Goal: Transaction & Acquisition: Purchase product/service

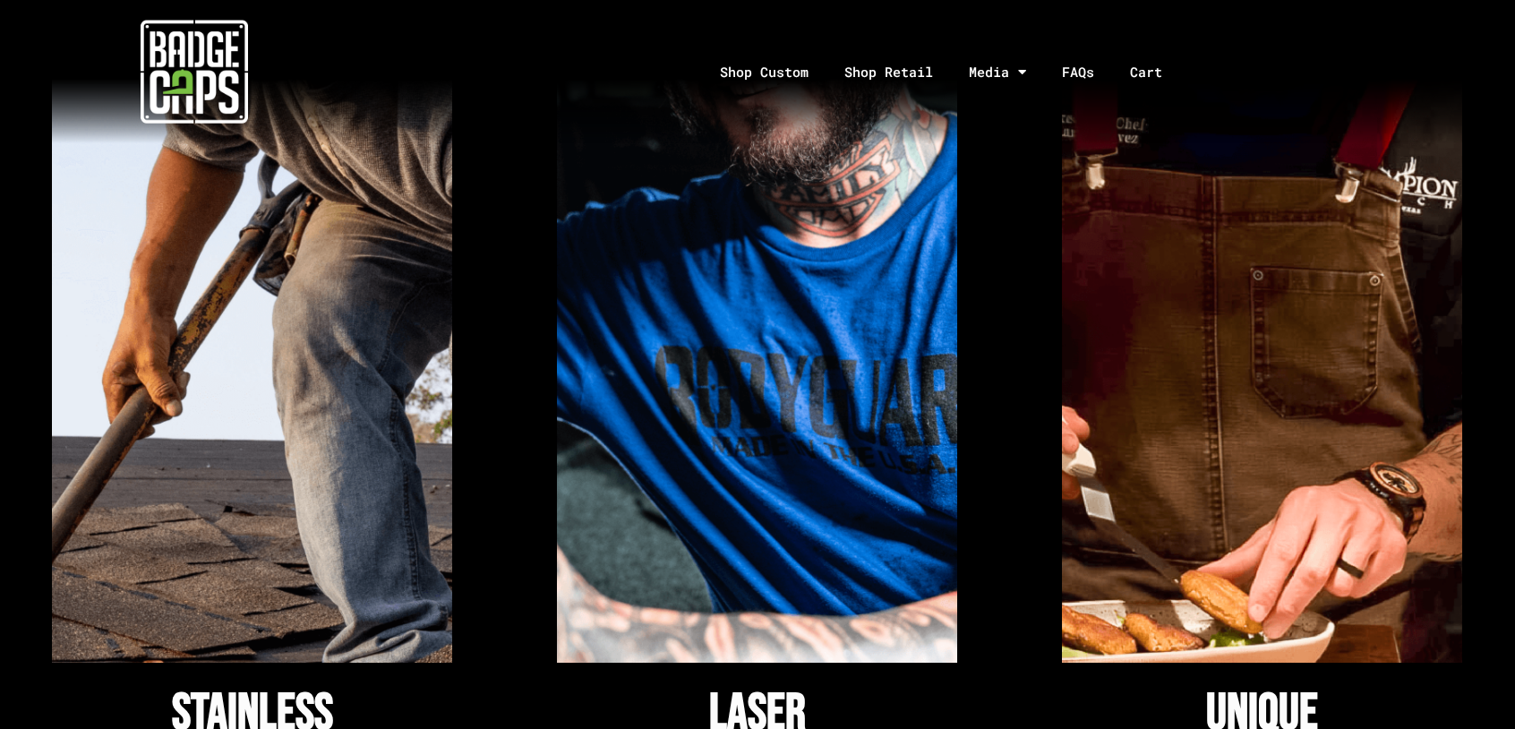
scroll to position [1701, 0]
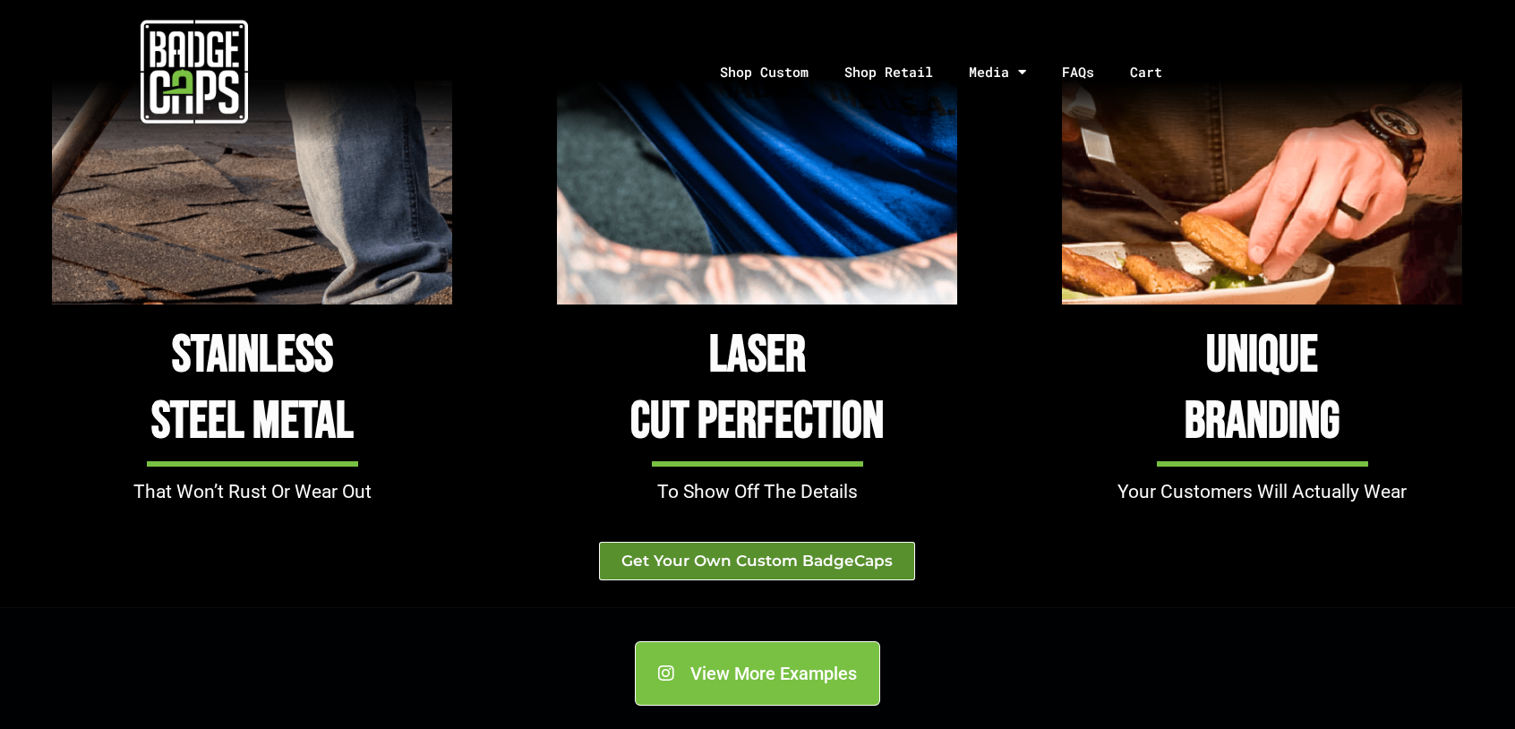
click at [788, 556] on span "Get Your Own Custom BadgeCaps" at bounding box center [756, 560] width 271 height 15
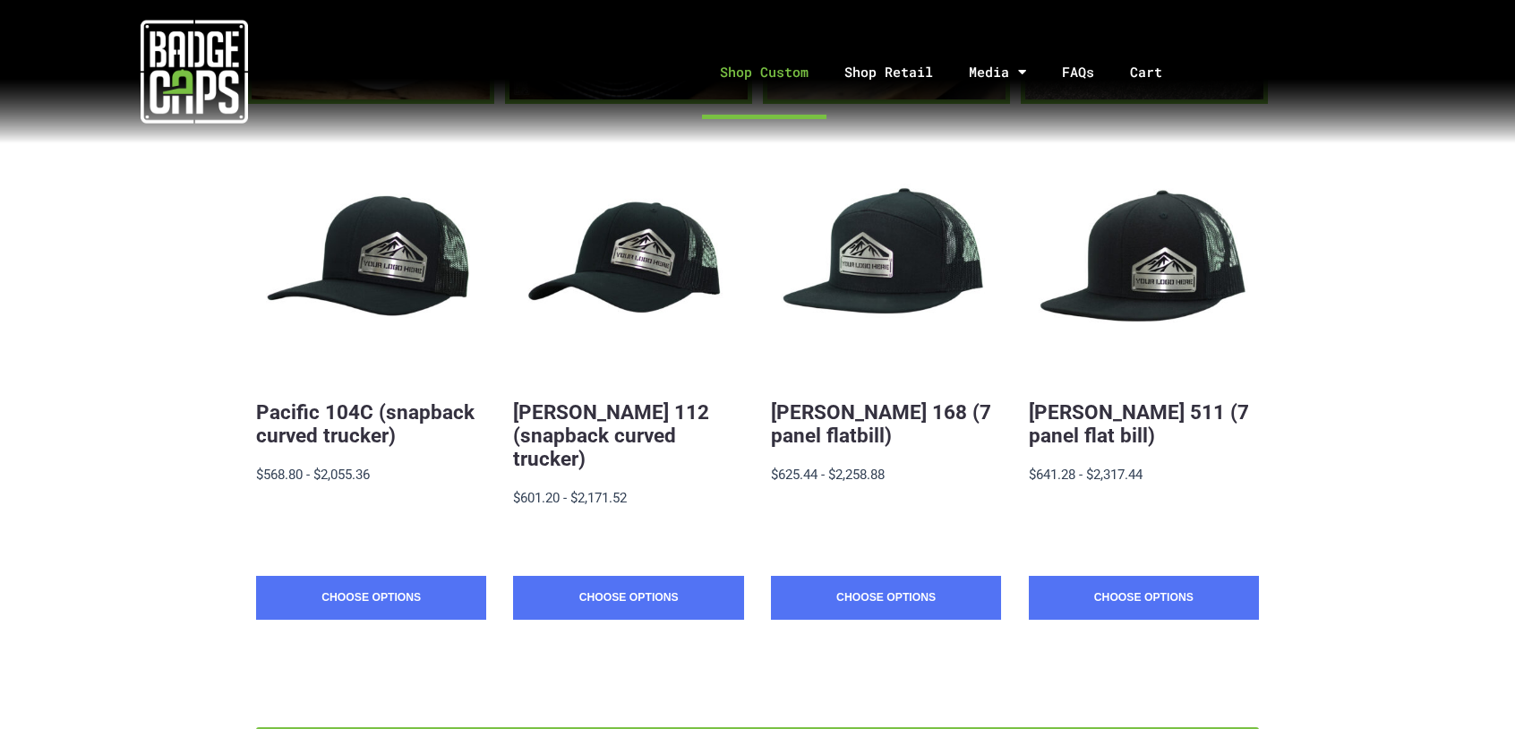
scroll to position [358, 0]
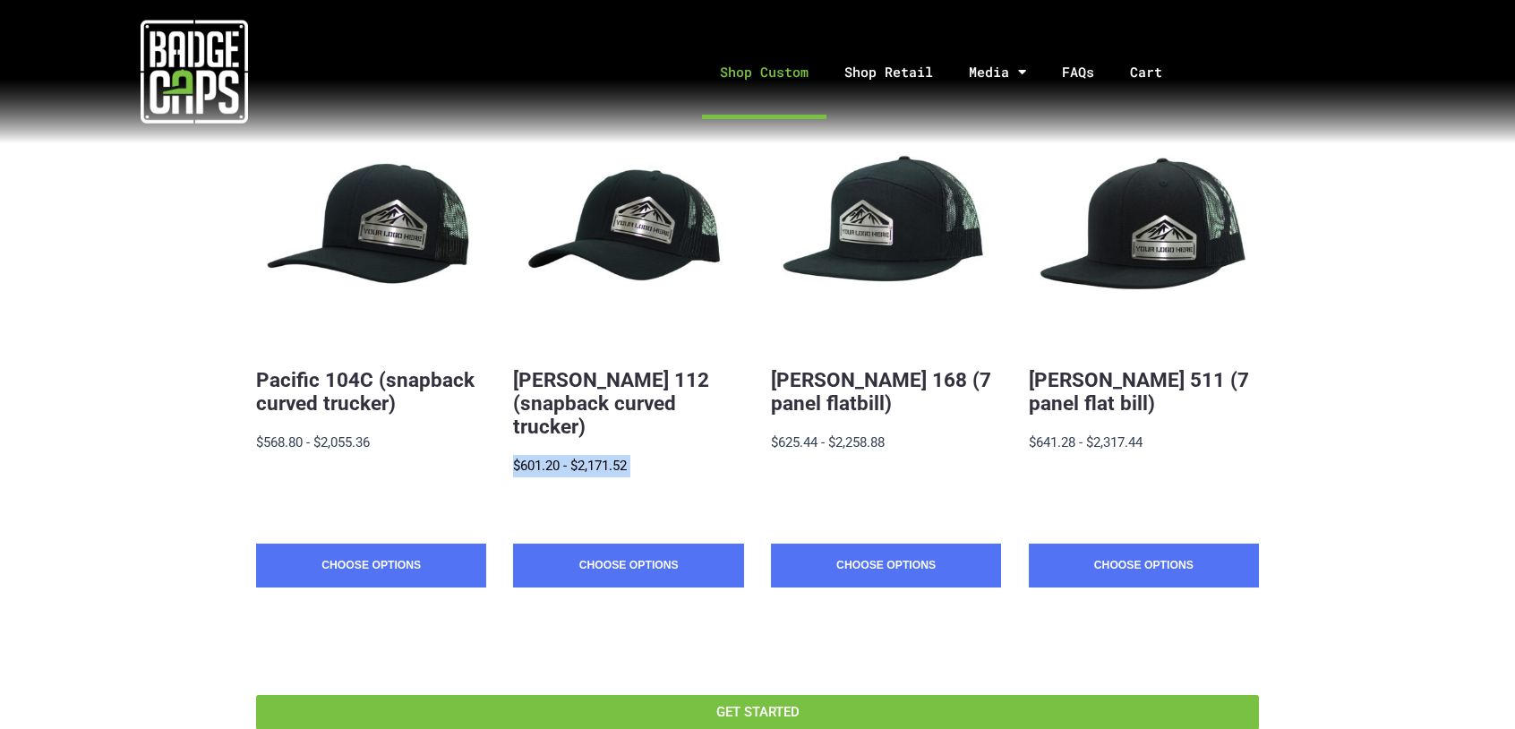
drag, startPoint x: 653, startPoint y: 438, endPoint x: 510, endPoint y: 446, distance: 142.6
click at [510, 446] on div "Quick View Pacific 104C (snapback curved trucker) $19.88 - $2,055.36 MSRP: $568…" at bounding box center [757, 379] width 1003 height 596
drag, startPoint x: 510, startPoint y: 446, endPoint x: 554, endPoint y: 474, distance: 51.9
click at [554, 474] on div "$21.01 - $2,171.52 MSRP: $601.20 - $2,171.52" at bounding box center [628, 477] width 230 height 44
click at [649, 364] on div "[PERSON_NAME] 112 (snapback curved trucker) $21.01 - $2,171.52 MSRP: $601.20 - …" at bounding box center [628, 445] width 230 height 196
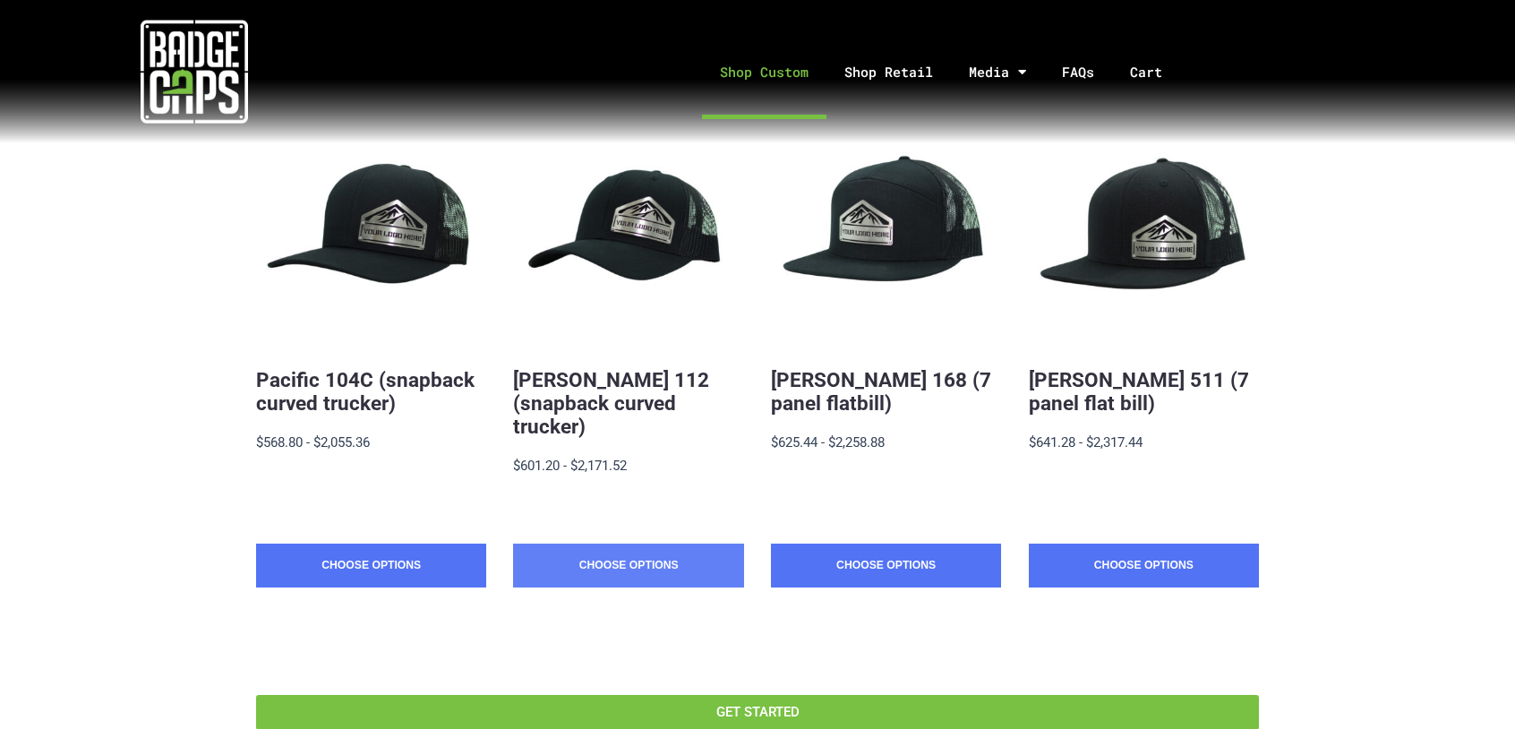
click at [654, 544] on link "Choose Options" at bounding box center [628, 566] width 230 height 45
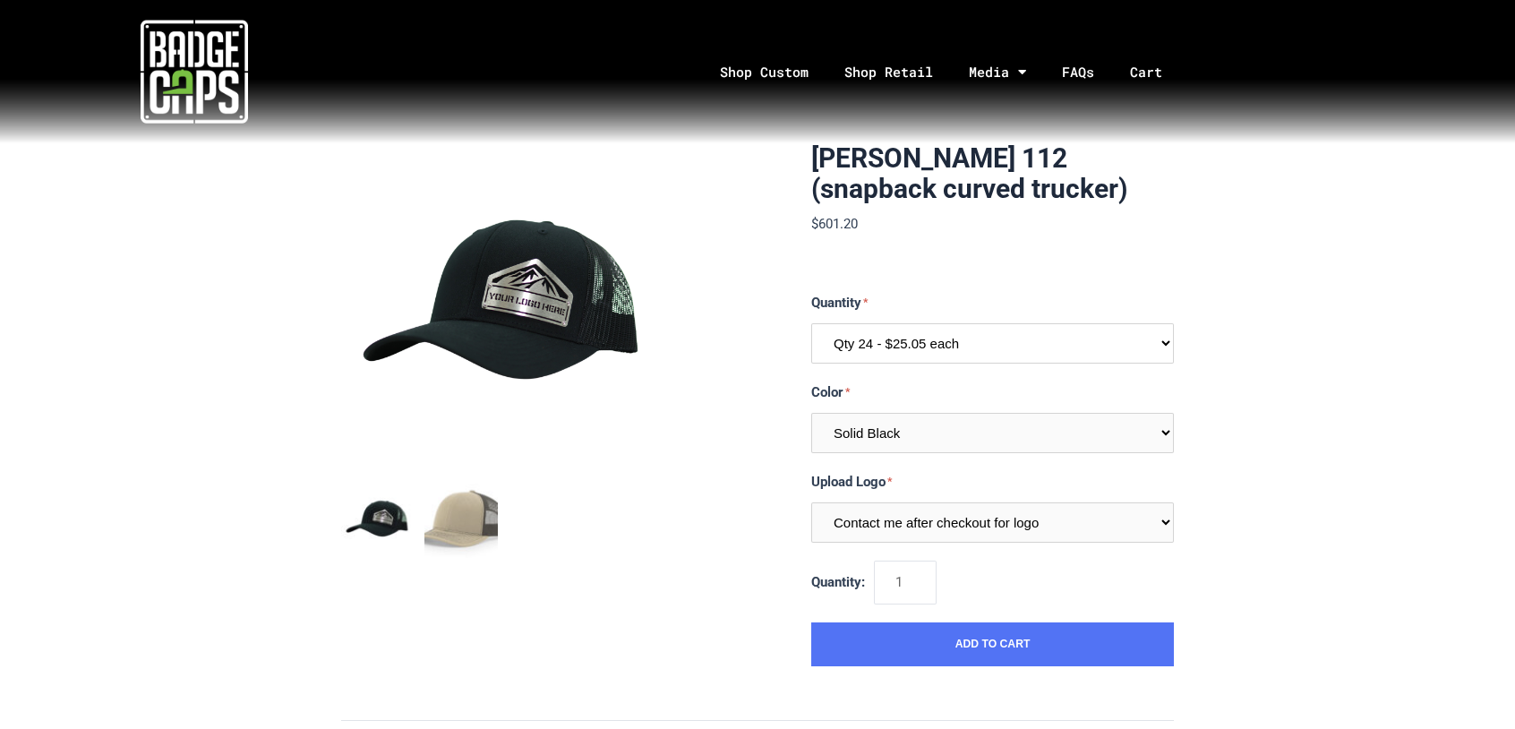
click at [942, 356] on select "Qty 24 - $25.05 each Qty 48 - $24.24 each Qty 96 - $22.62 each" at bounding box center [992, 343] width 363 height 40
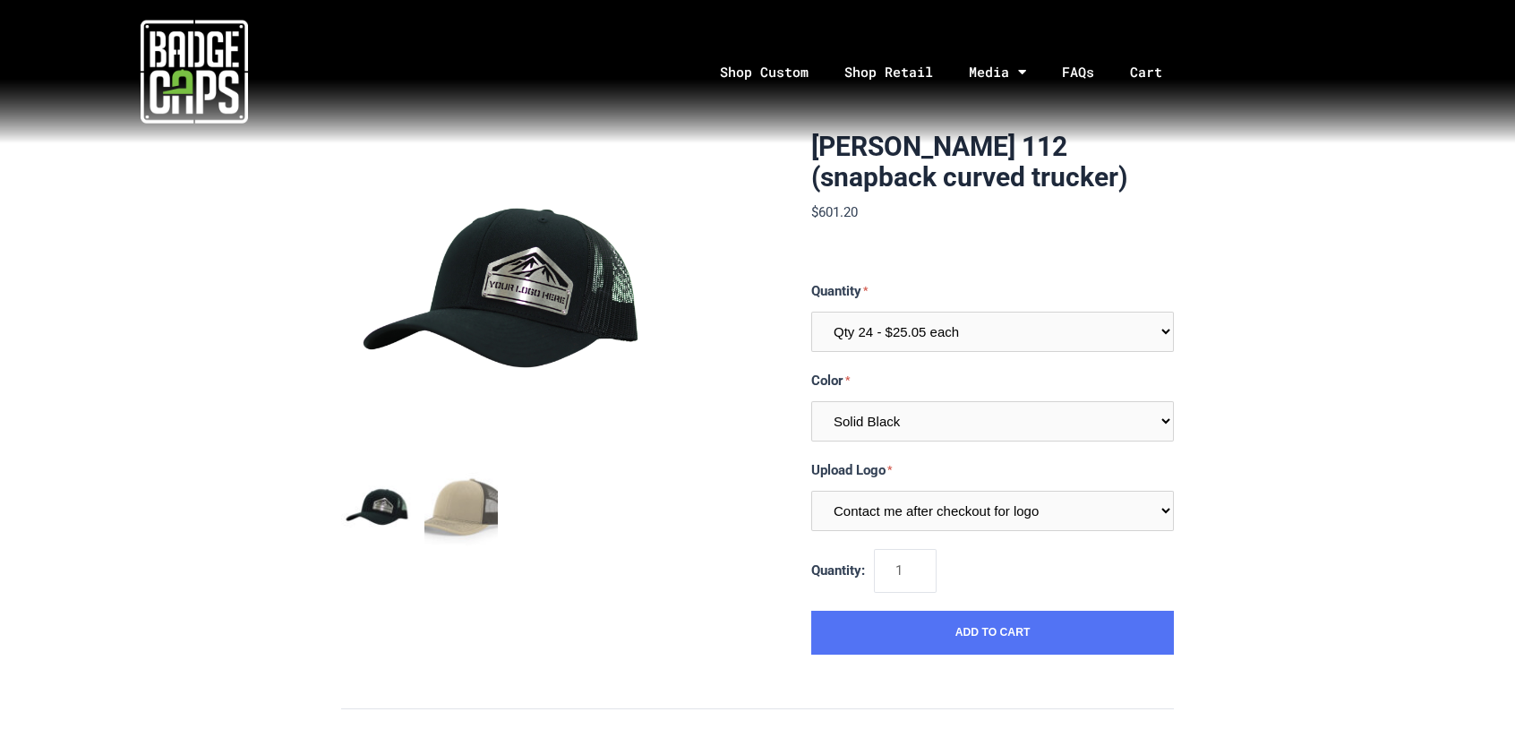
scroll to position [90, 0]
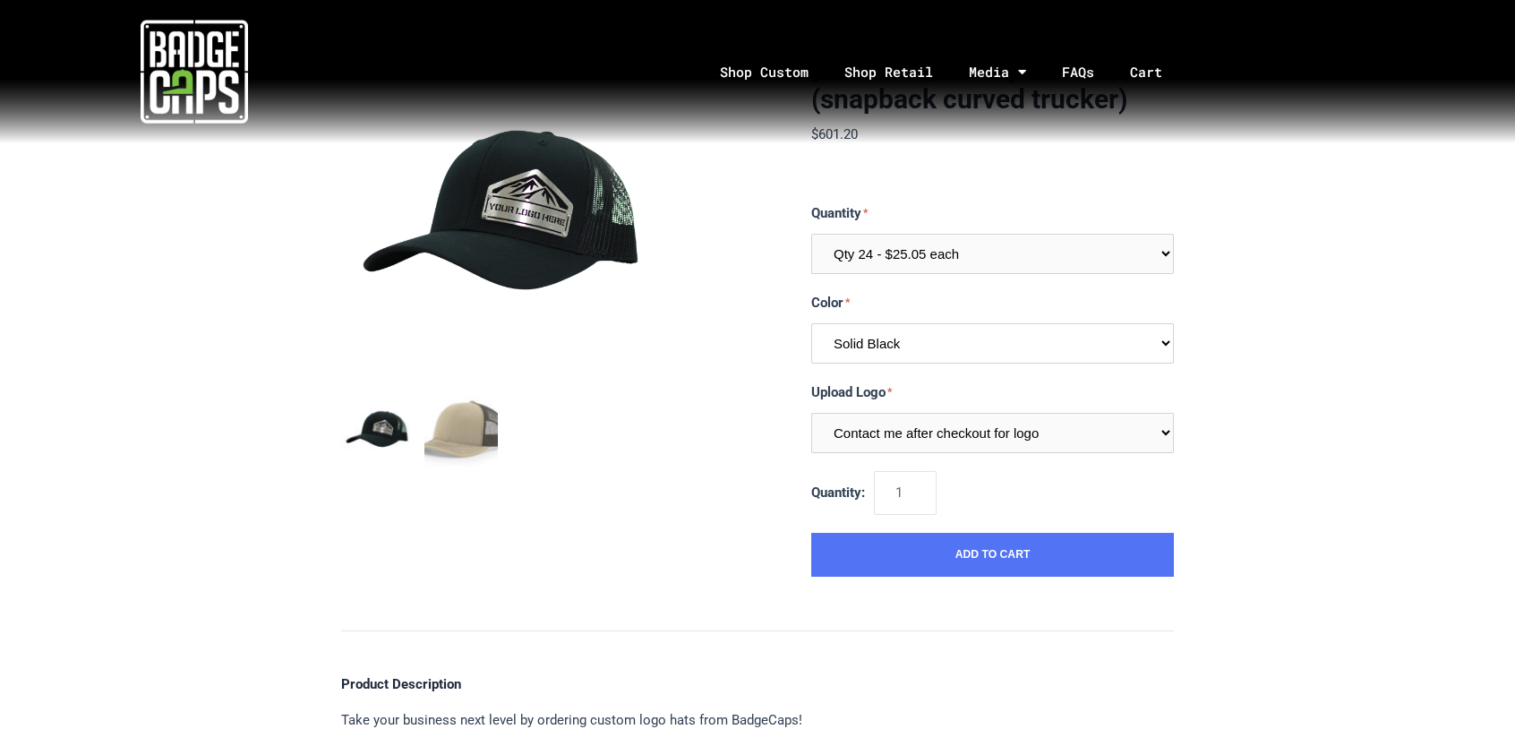
click at [1013, 357] on select "Multiple Colors (Finalize After Checkout) Solid Black Black / Charcoal Charcoal…" at bounding box center [992, 343] width 363 height 40
select select "238"
click at [811, 323] on select "Multiple Colors (Finalize After Checkout) Solid Black Black / Charcoal Charcoal…" at bounding box center [992, 343] width 363 height 40
click at [470, 454] on img "mark as featured image" at bounding box center [461, 431] width 74 height 74
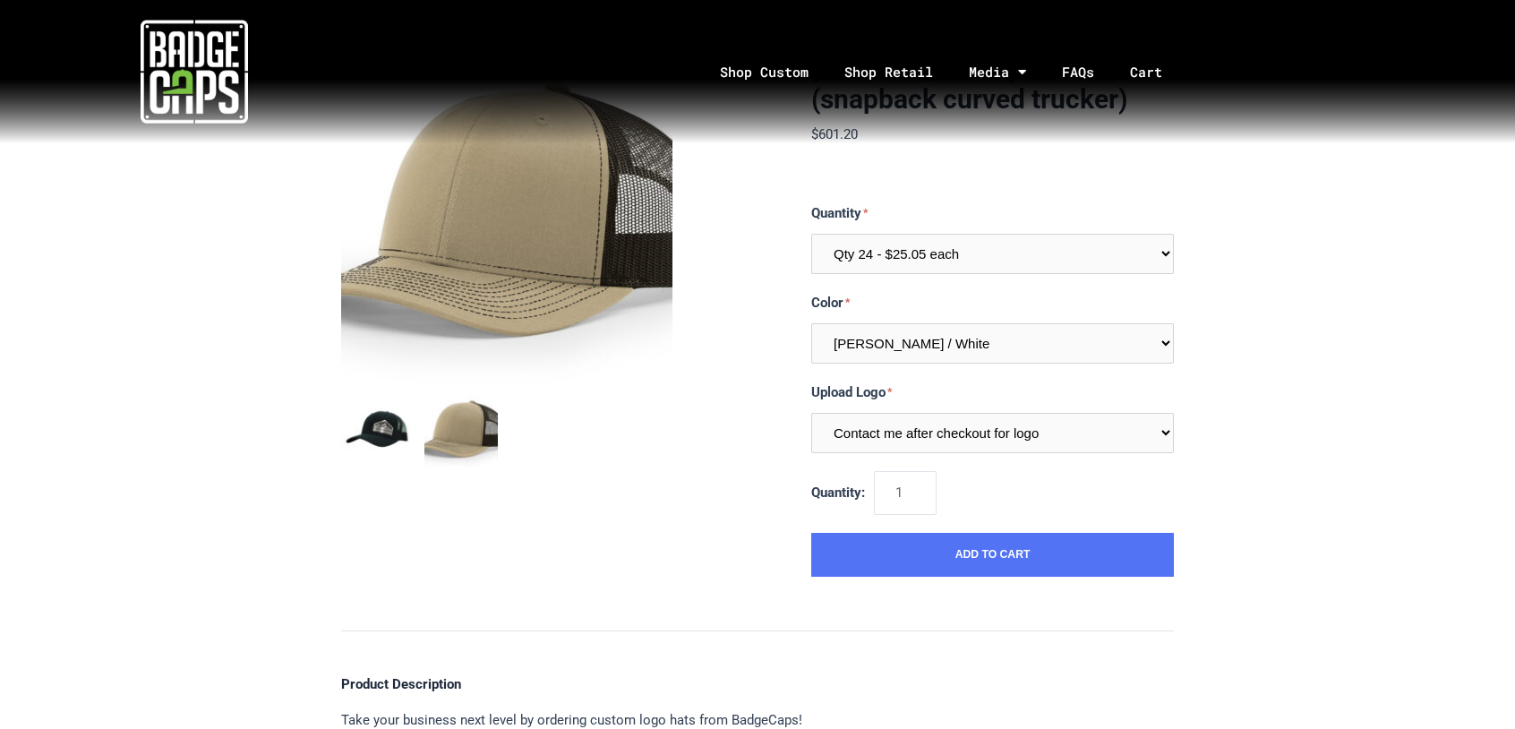
click at [350, 414] on img "mark as featured image" at bounding box center [378, 431] width 74 height 74
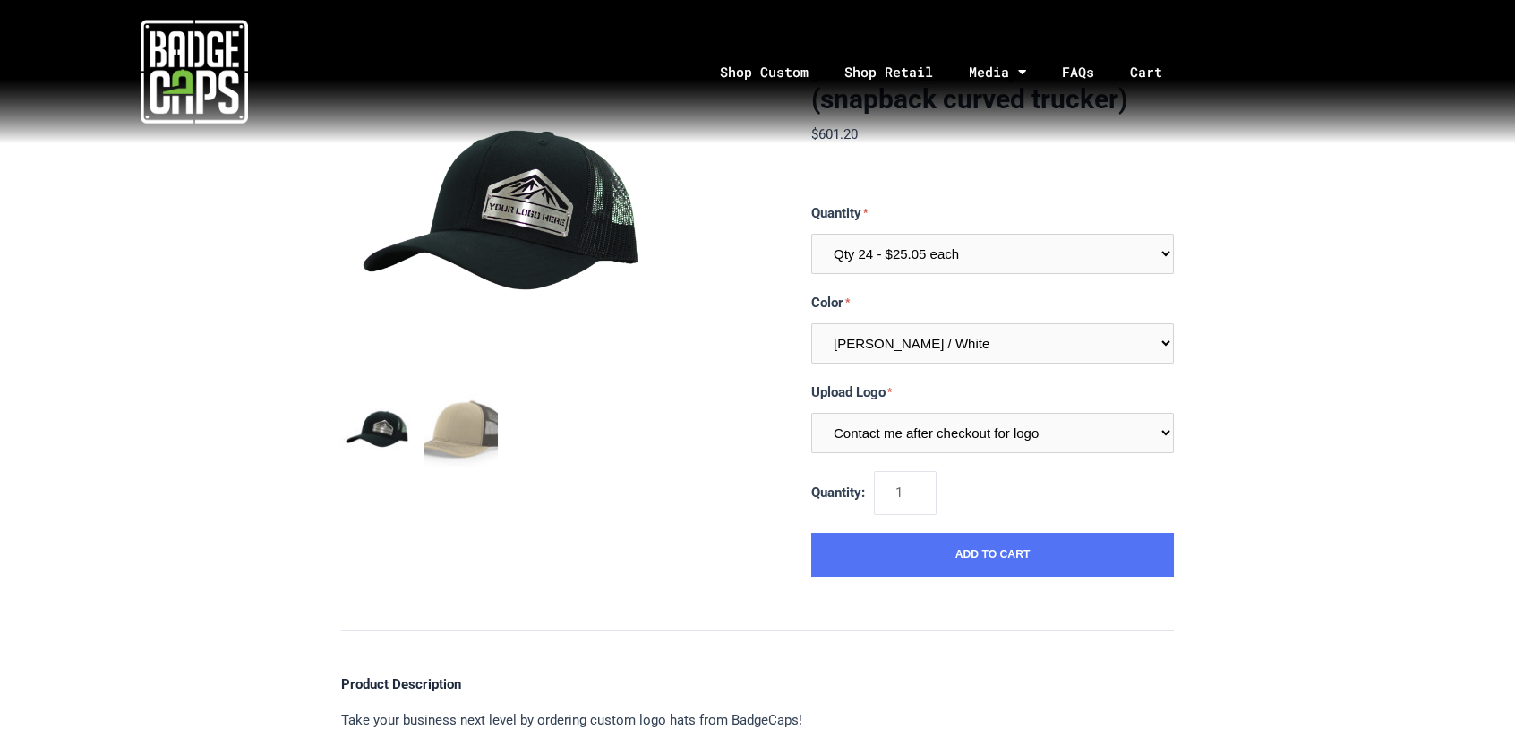
click at [756, 381] on section "Richardson 112 (snapback curved trucker) $601.20 MSRP: $601.20 0 reviews SKU: R…" at bounding box center [757, 315] width 833 height 523
click at [544, 450] on div at bounding box center [506, 435] width 331 height 83
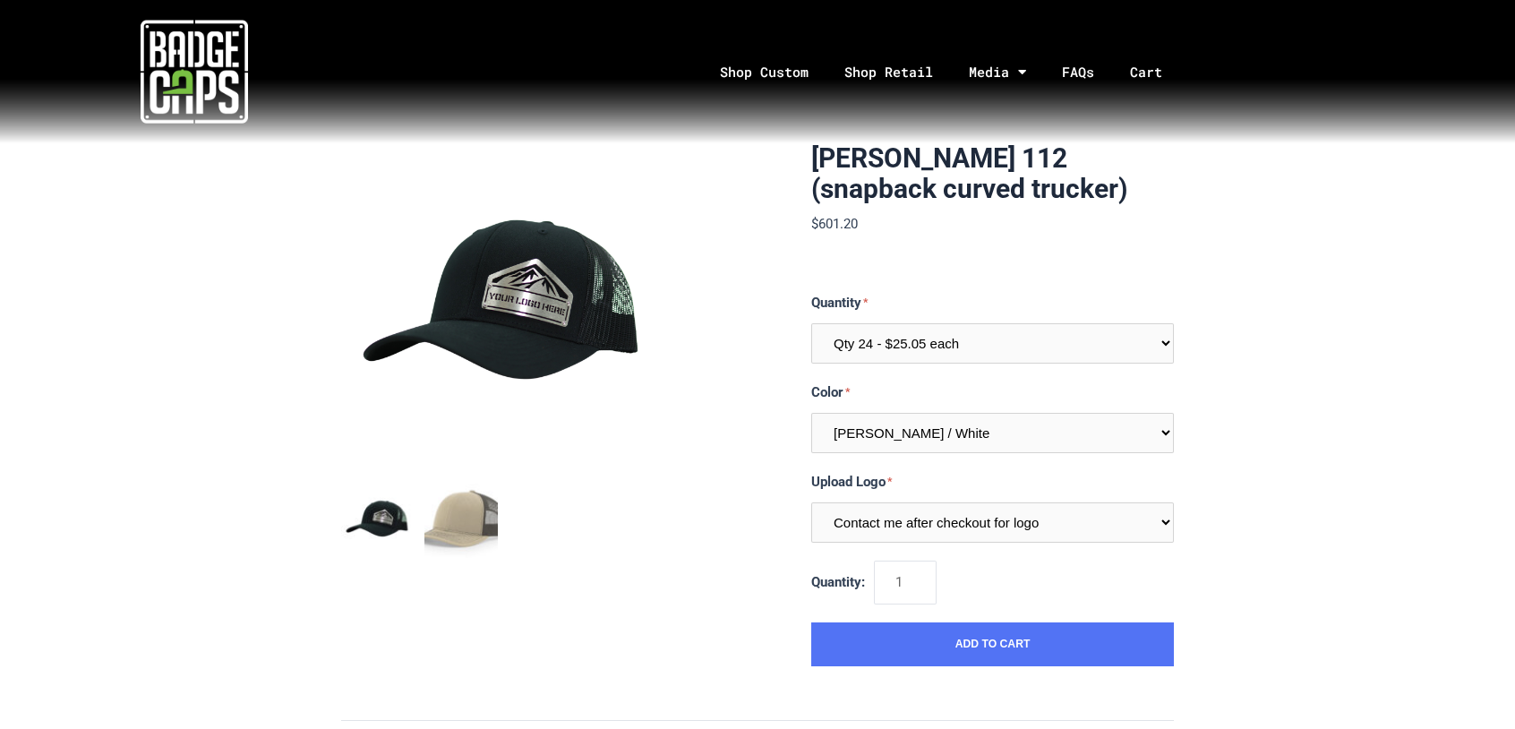
click at [621, 559] on div at bounding box center [506, 525] width 331 height 83
click at [903, 61] on link "Shop Retail" at bounding box center [889, 72] width 124 height 94
